Goal: Transaction & Acquisition: Purchase product/service

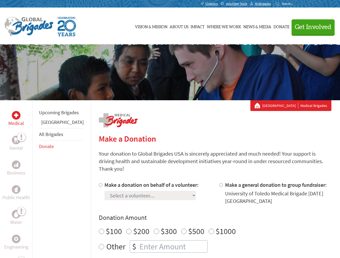
click at [297, 4] on div "Search for:" at bounding box center [286, 4] width 22 height 4
click at [310, 27] on span "Get Involved" at bounding box center [313, 27] width 37 height 6
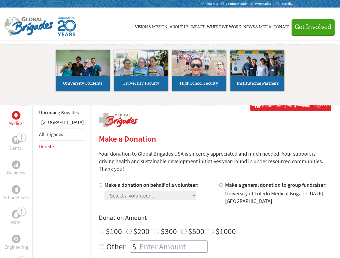
click at [170, 72] on li "High School Faculty" at bounding box center [199, 70] width 58 height 49
click at [36, 179] on div "Upcoming Brigades Guatemala All Brigades Donate" at bounding box center [61, 229] width 58 height 258
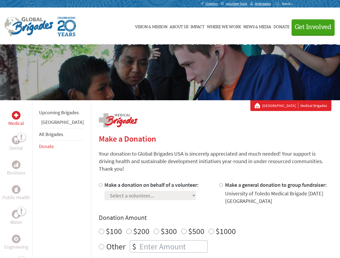
click at [206, 216] on div "Donation Amount $100 $200 $300 $500 $1000 Other $" at bounding box center [215, 233] width 232 height 39
click at [99, 183] on input "Make a donation on behalf of a volunteer:" at bounding box center [100, 184] width 3 height 3
radio input "true"
click at [219, 183] on input "Make a general donation to group fundraiser:" at bounding box center [220, 184] width 3 height 3
radio input "true"
